Goal: Transaction & Acquisition: Purchase product/service

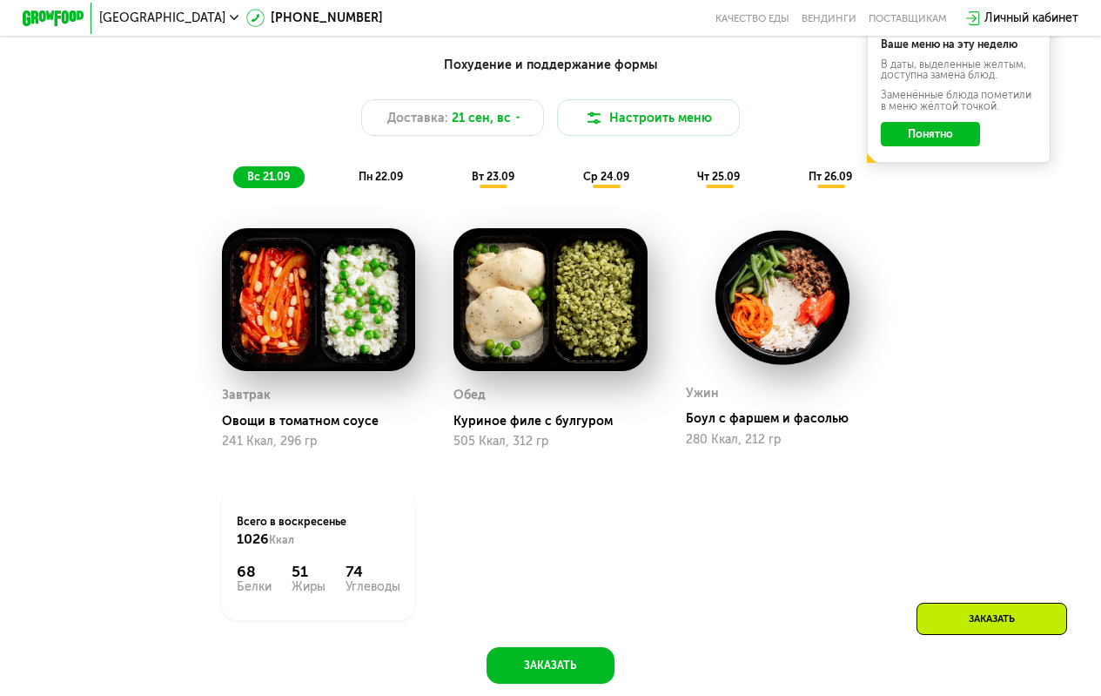
scroll to position [1219, 0]
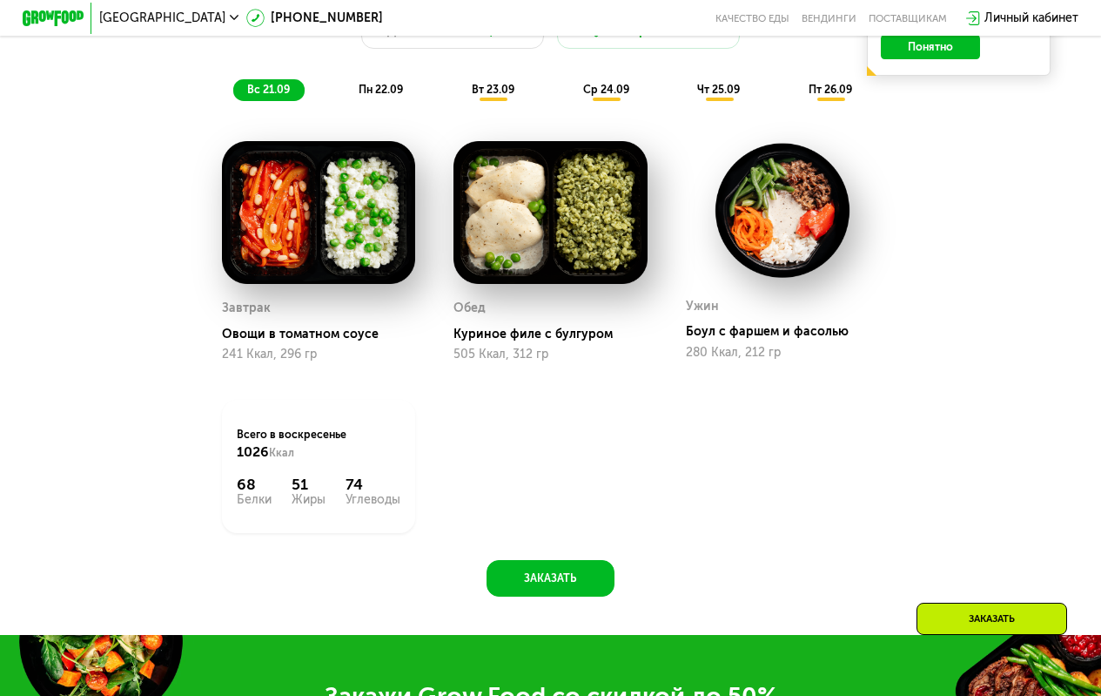
click at [395, 94] on span "пн 22.09" at bounding box center [381, 89] width 44 height 13
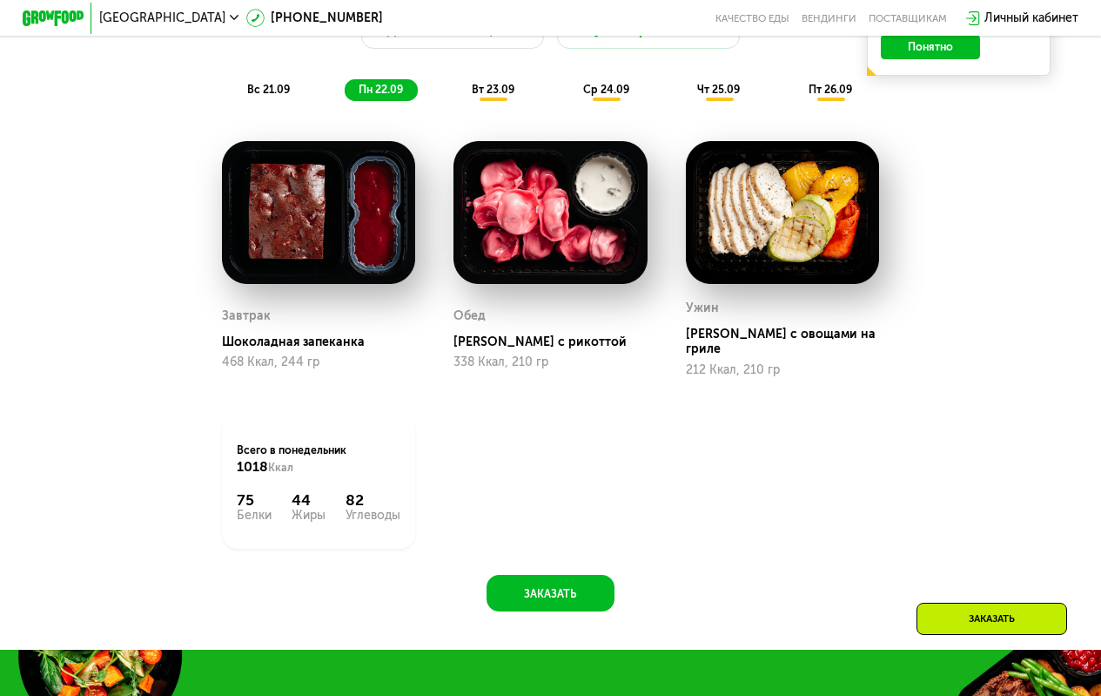
scroll to position [1306, 0]
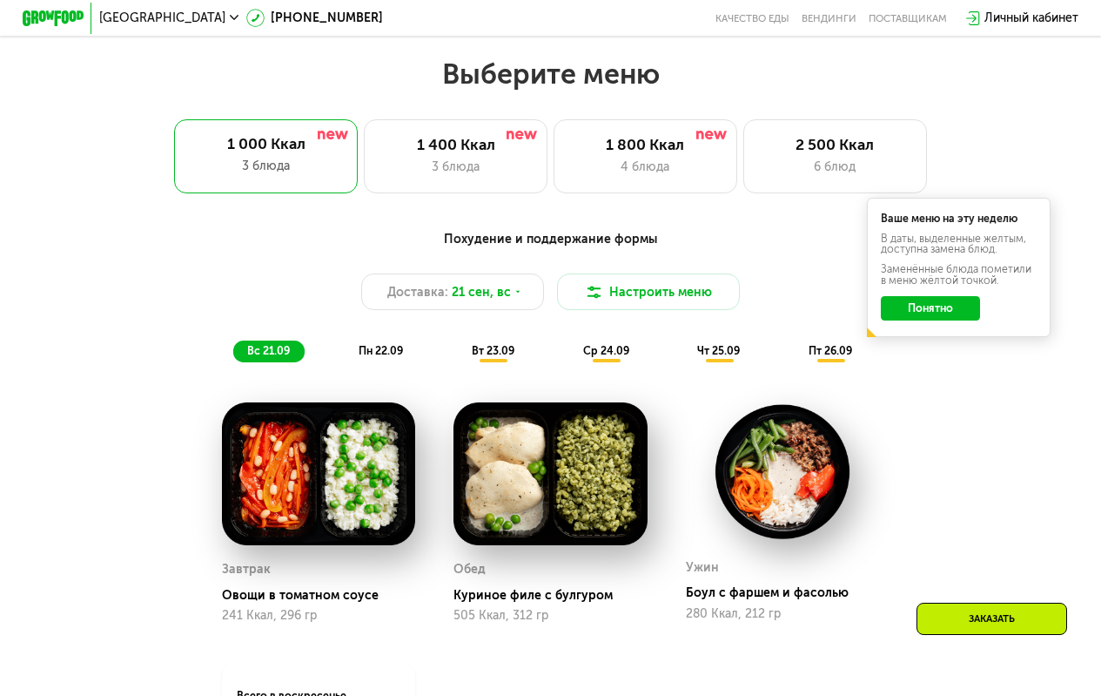
scroll to position [1045, 0]
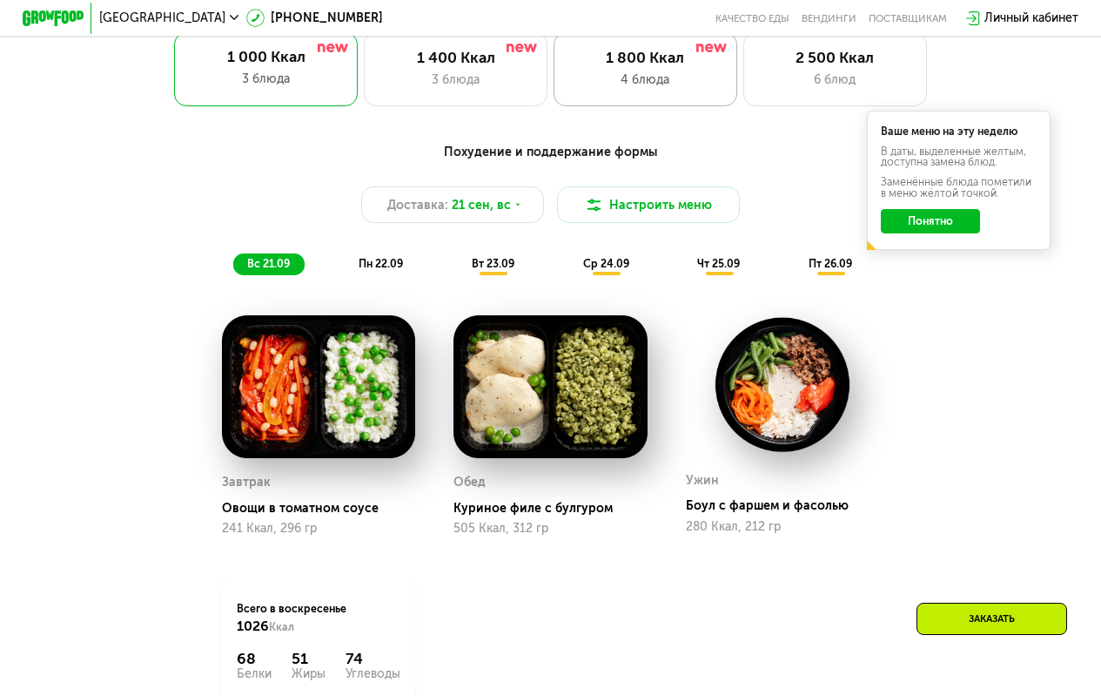
click at [635, 67] on div "1 800 Ккал" at bounding box center [645, 58] width 151 height 18
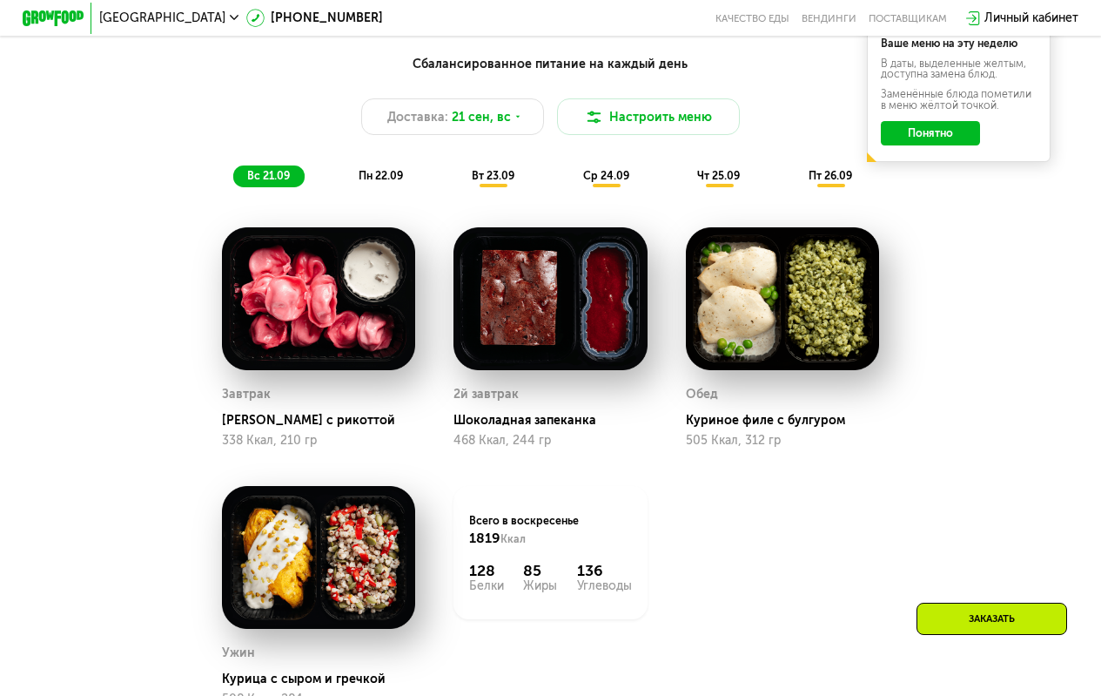
scroll to position [1219, 0]
